Goal: Task Accomplishment & Management: Manage account settings

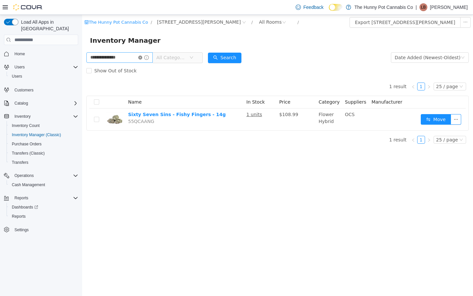
click at [142, 57] on icon "icon: close-circle" at bounding box center [140, 58] width 4 height 4
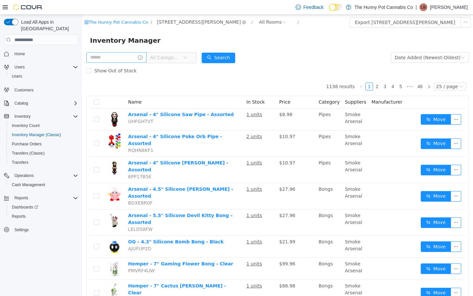
click at [170, 23] on span "[STREET_ADDRESS][PERSON_NAME]" at bounding box center [199, 21] width 84 height 7
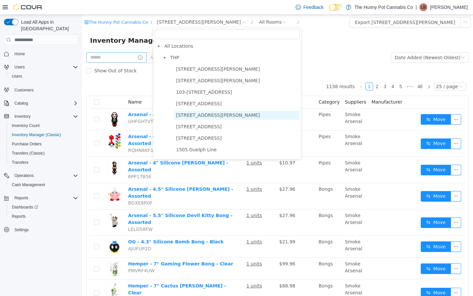
click at [200, 113] on span "[STREET_ADDRESS][PERSON_NAME]" at bounding box center [218, 114] width 84 height 5
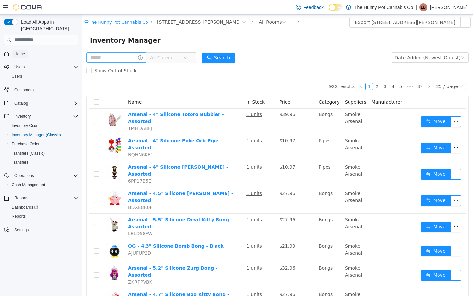
click at [20, 50] on span "Home" at bounding box center [19, 54] width 11 height 8
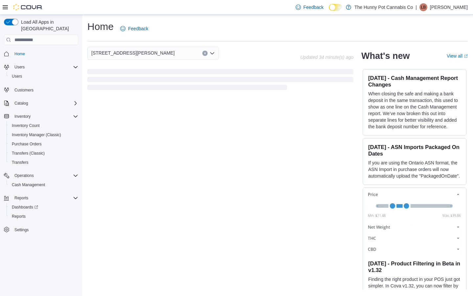
click at [130, 52] on div "[STREET_ADDRESS][PERSON_NAME]" at bounding box center [152, 53] width 131 height 13
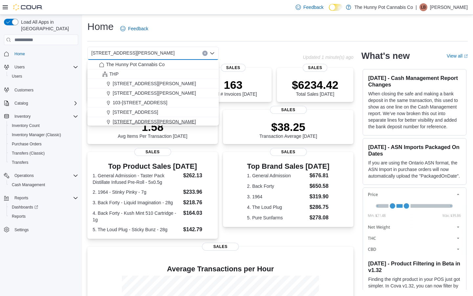
click at [142, 122] on span "[STREET_ADDRESS][PERSON_NAME]" at bounding box center [154, 121] width 83 height 7
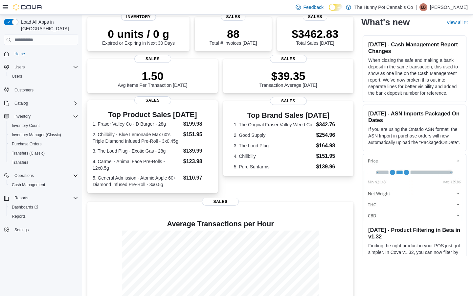
scroll to position [47, 0]
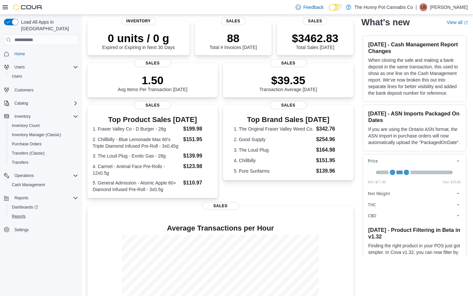
click at [25, 212] on button "Reports" at bounding box center [44, 216] width 74 height 9
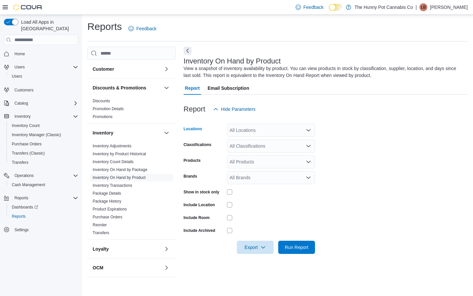
click at [252, 130] on div "All Locations" at bounding box center [271, 130] width 88 height 13
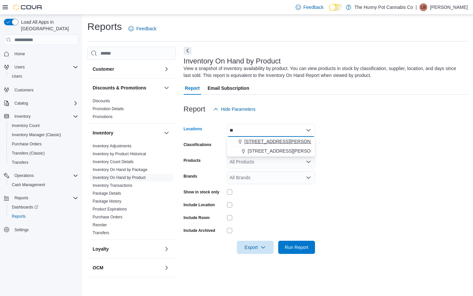
type input "**"
click at [268, 140] on span "[STREET_ADDRESS][PERSON_NAME]" at bounding box center [286, 141] width 83 height 7
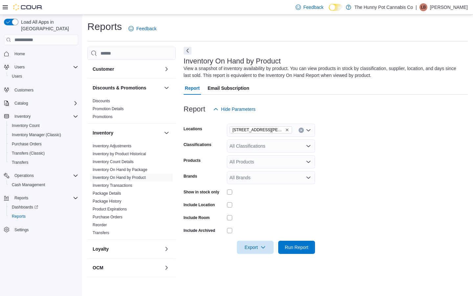
click at [351, 142] on form "Locations [STREET_ADDRESS][PERSON_NAME] Classifications All Classifications Pro…" at bounding box center [326, 185] width 284 height 138
click at [233, 195] on div at bounding box center [271, 192] width 88 height 10
click at [304, 249] on span "Run Report" at bounding box center [297, 247] width 24 height 7
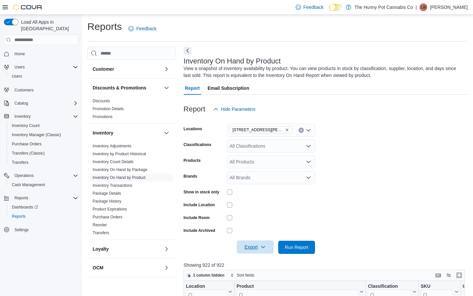
click at [257, 250] on span "Export" at bounding box center [255, 246] width 29 height 13
click at [260, 212] on button "Export to Excel" at bounding box center [255, 206] width 37 height 13
click at [261, 246] on icon "button" at bounding box center [263, 246] width 5 height 5
click at [260, 209] on span "Export to Excel" at bounding box center [256, 206] width 30 height 5
click at [31, 182] on span "Cash Management" at bounding box center [28, 184] width 33 height 5
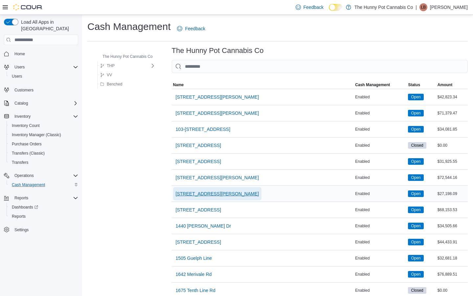
click at [201, 197] on span "[STREET_ADDRESS][PERSON_NAME]" at bounding box center [217, 193] width 83 height 7
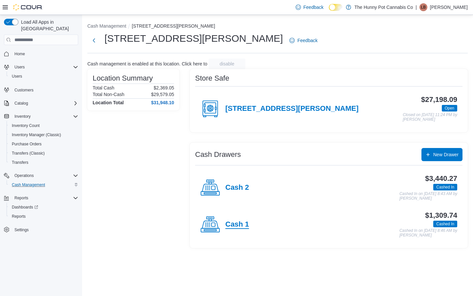
click at [236, 226] on h4 "Cash 1" at bounding box center [237, 224] width 24 height 9
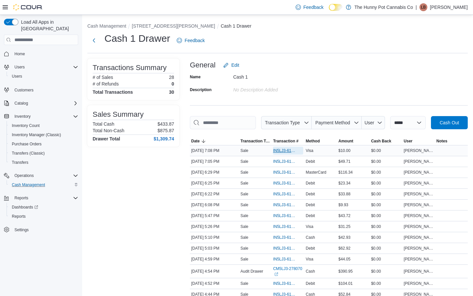
click at [290, 153] on span "IN5LJ3-6144444" at bounding box center [284, 150] width 23 height 5
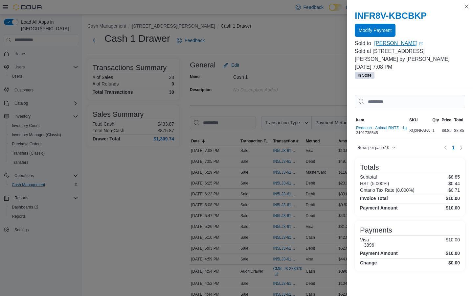
click at [382, 39] on link "[PERSON_NAME] (opens in a new tab or window)" at bounding box center [419, 43] width 91 height 8
click at [378, 31] on span "Modify Payment" at bounding box center [375, 30] width 33 height 7
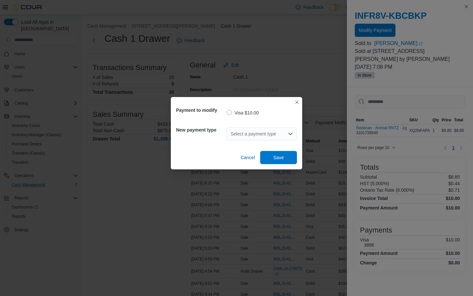
click at [282, 132] on div "Select a payment type" at bounding box center [262, 133] width 70 height 13
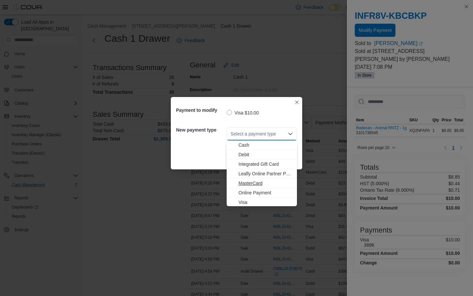
click at [267, 183] on span "MasterCard" at bounding box center [266, 183] width 55 height 7
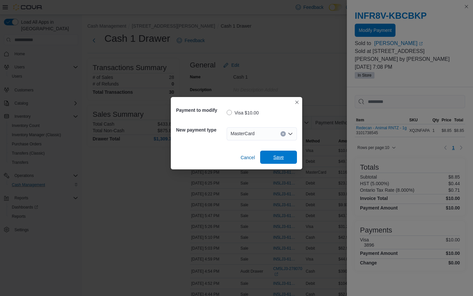
click at [284, 154] on span "Save" at bounding box center [278, 157] width 29 height 13
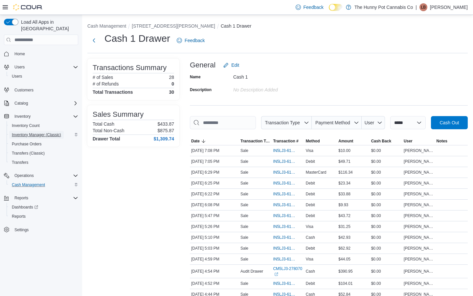
click at [34, 132] on span "Inventory Manager (Classic)" at bounding box center [36, 134] width 49 height 5
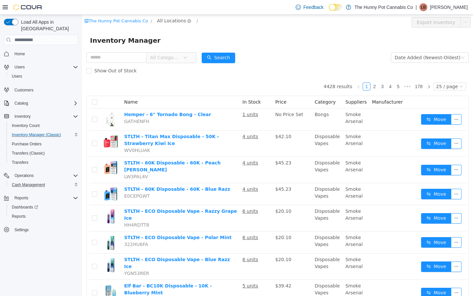
click at [169, 19] on span "All Locations" at bounding box center [171, 20] width 29 height 7
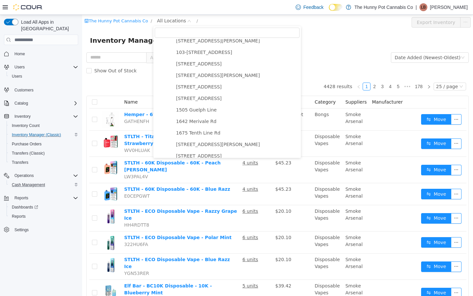
scroll to position [27, 0]
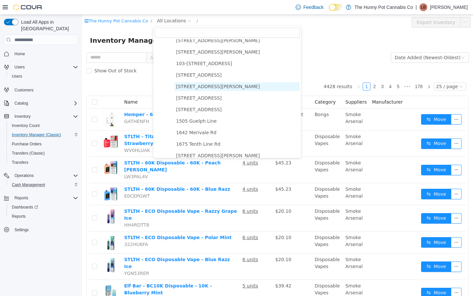
click at [203, 85] on span "[STREET_ADDRESS][PERSON_NAME]" at bounding box center [218, 86] width 84 height 5
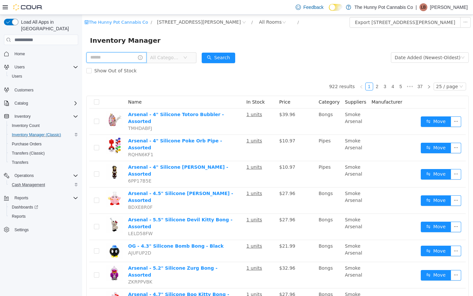
click at [107, 58] on input "text" at bounding box center [116, 57] width 60 height 11
type input "*********"
